Goal: Check status: Check status

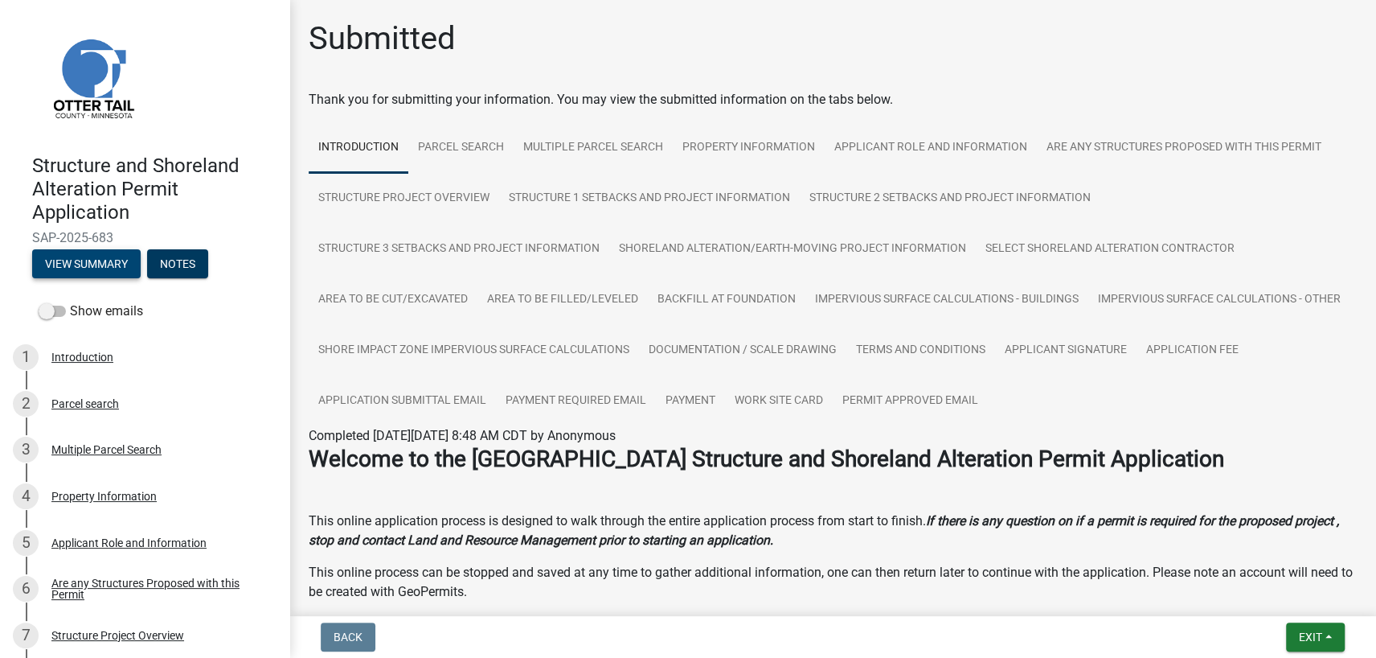
click at [84, 263] on button "View Summary" at bounding box center [86, 263] width 109 height 29
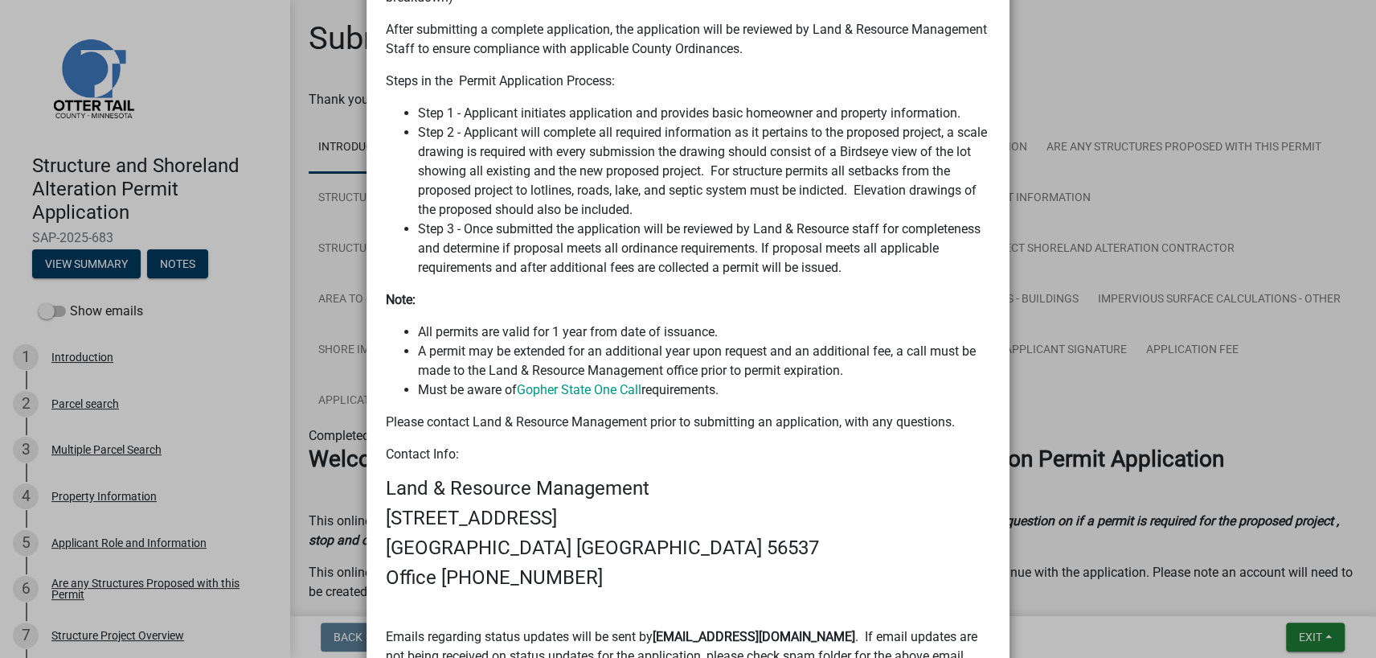
scroll to position [1125, 0]
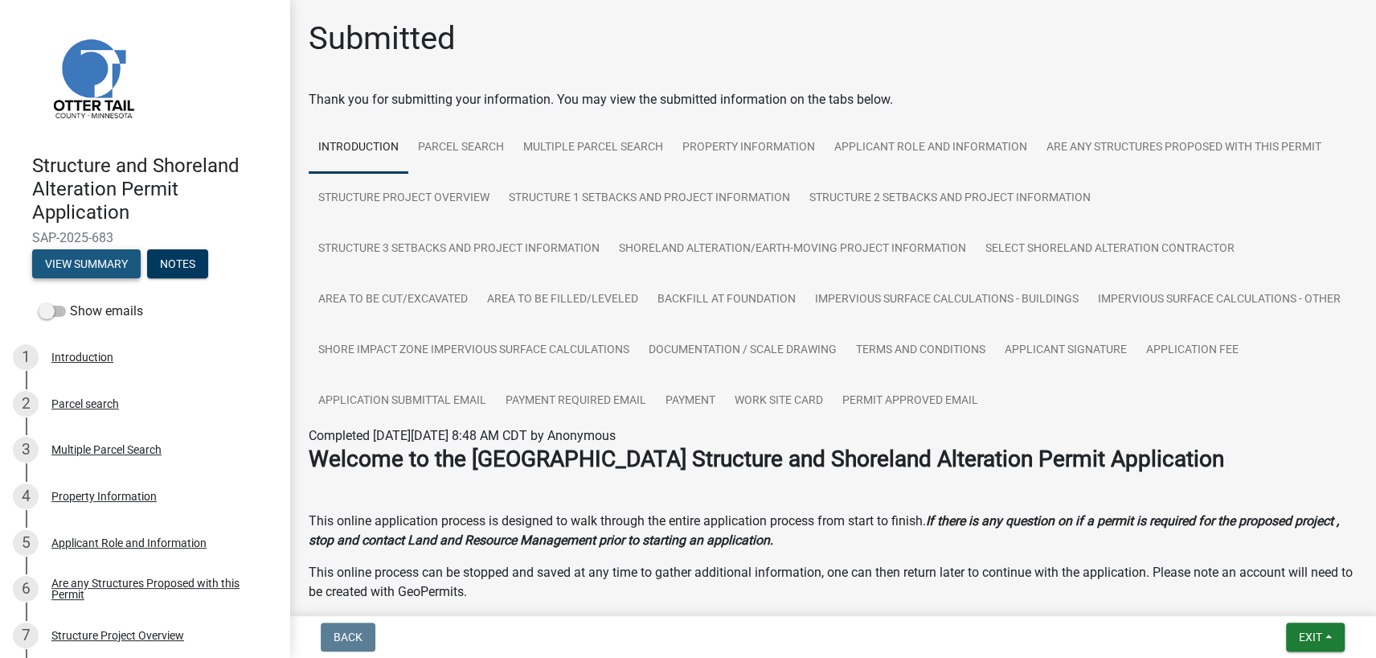
click at [86, 265] on button "View Summary" at bounding box center [86, 263] width 109 height 29
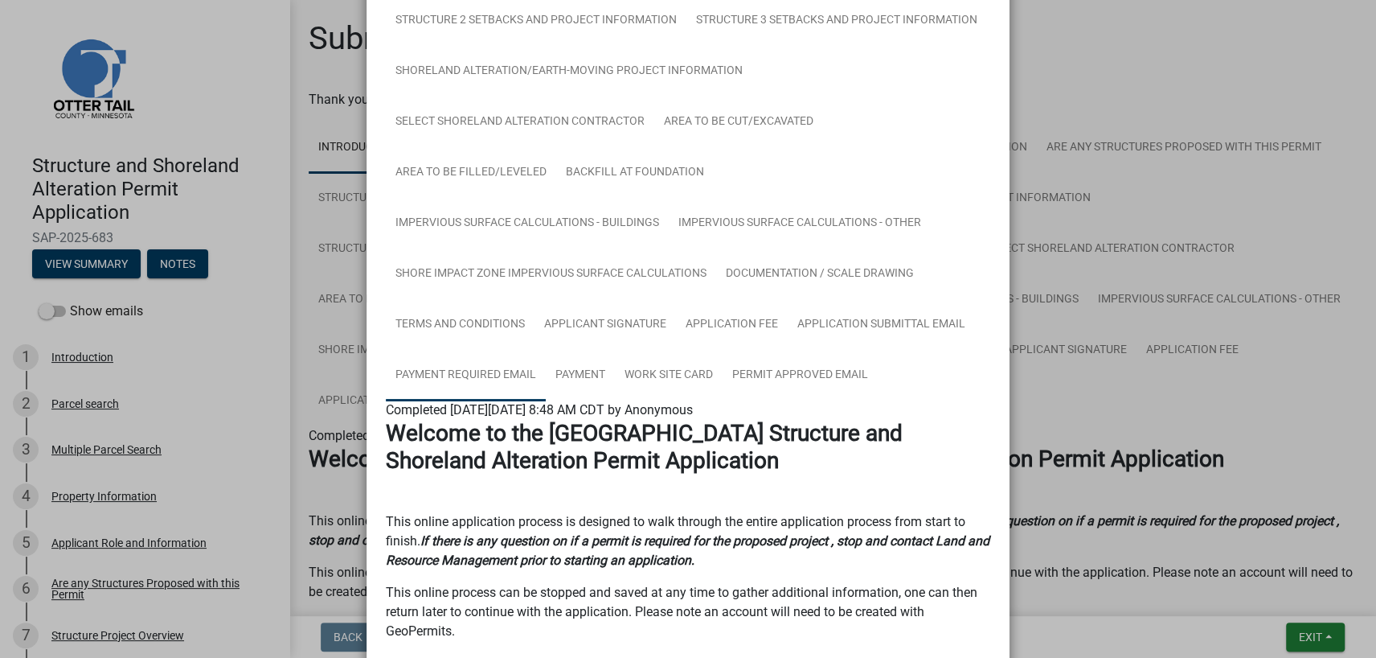
scroll to position [241, 0]
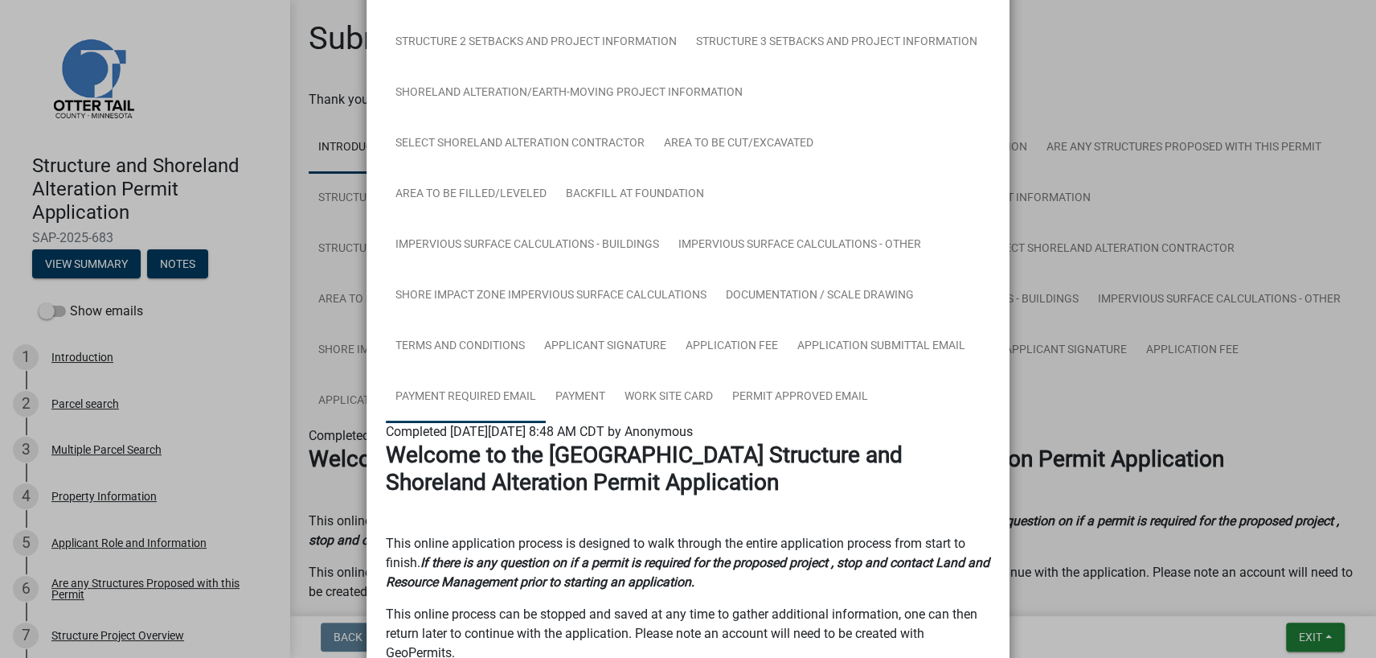
click at [443, 392] on link "Payment Required Email" at bounding box center [466, 396] width 160 height 51
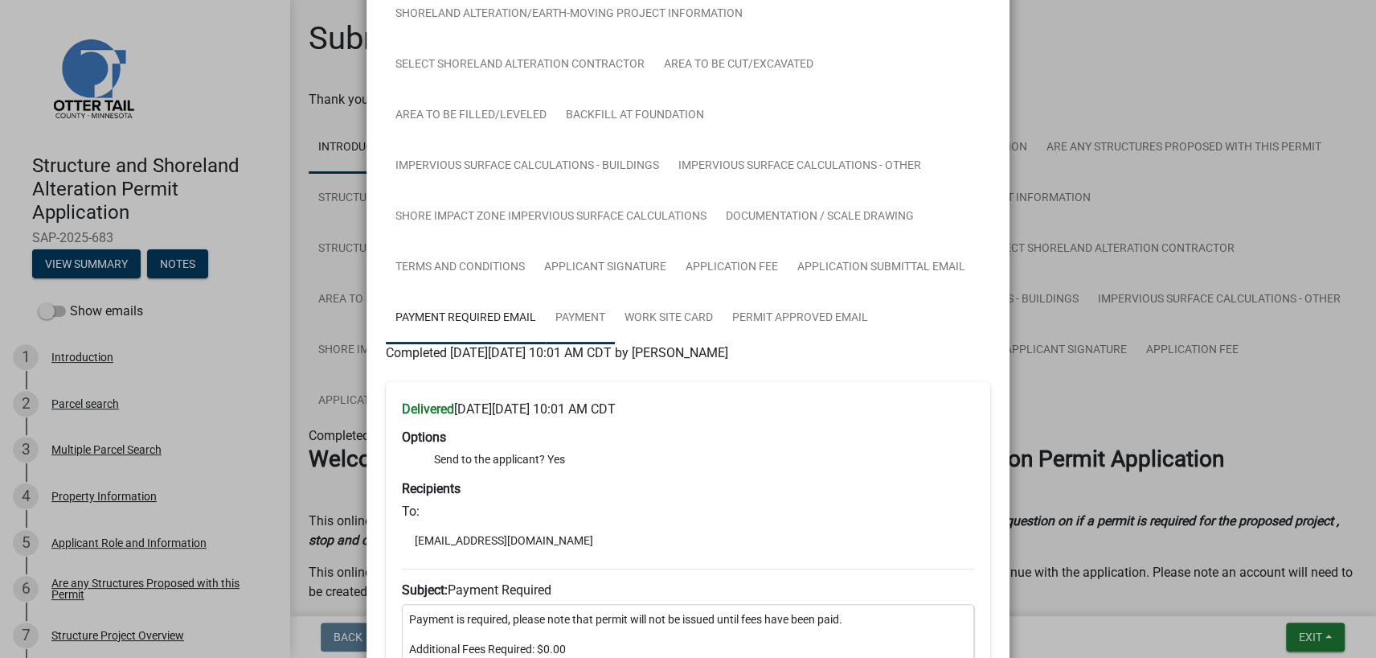
scroll to position [322, 0]
click at [797, 305] on link "Permit Approved Email" at bounding box center [800, 316] width 155 height 51
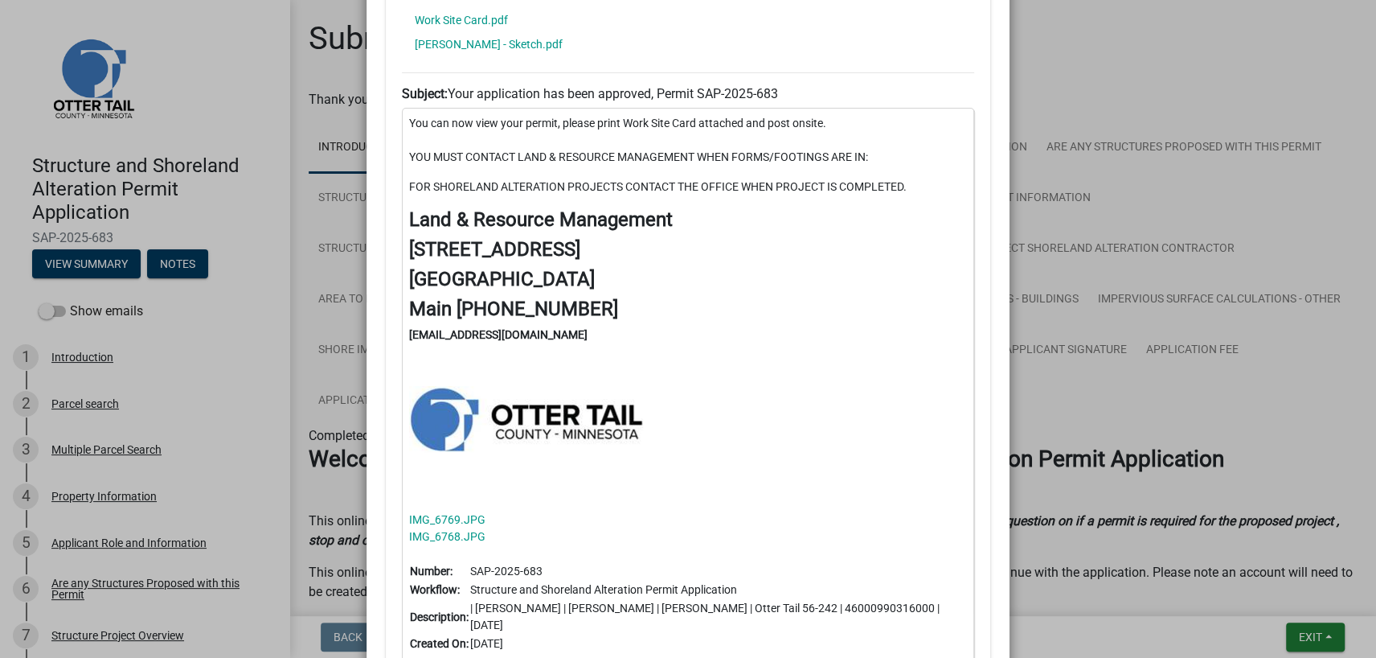
scroll to position [894, 0]
